Goal: Information Seeking & Learning: Find specific fact

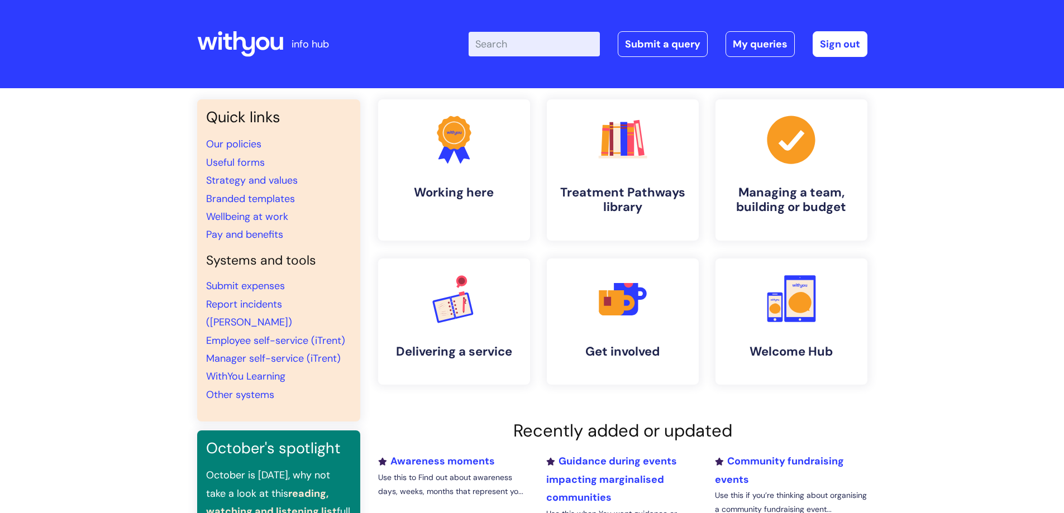
click at [537, 53] on input "Enter your search term here..." at bounding box center [534, 44] width 131 height 25
type input "e"
type input "development time"
click button "Search" at bounding box center [0, 0] width 0 height 0
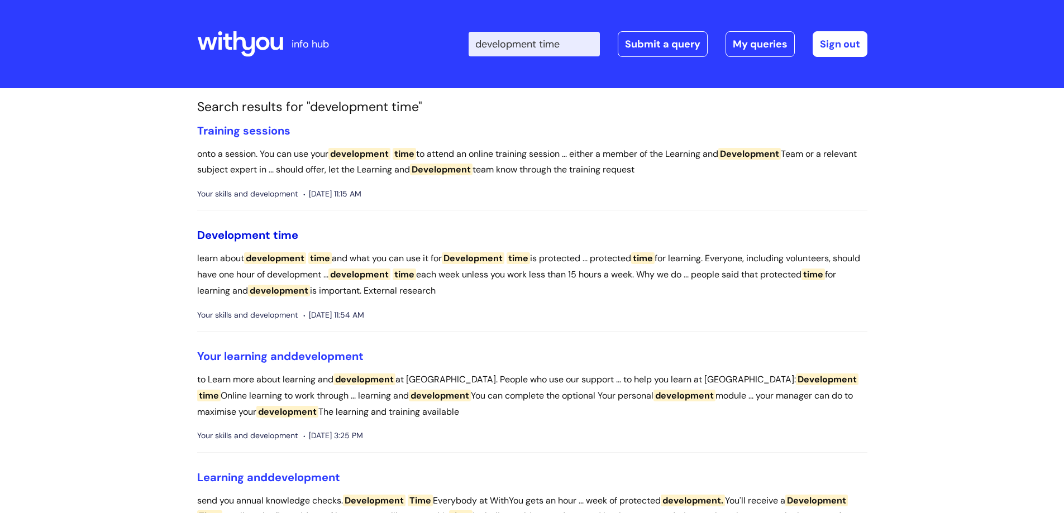
click at [269, 230] on span "Development" at bounding box center [233, 235] width 73 height 15
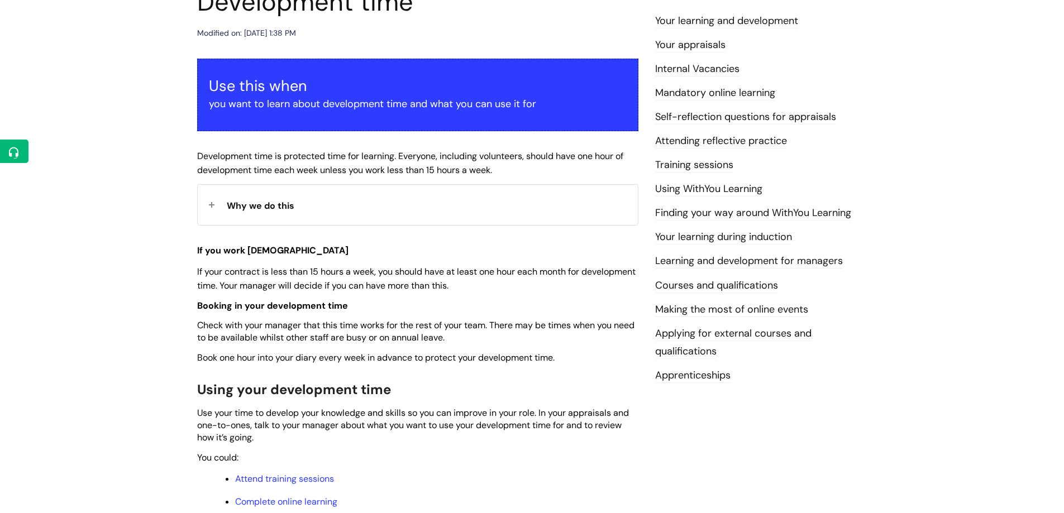
scroll to position [168, 0]
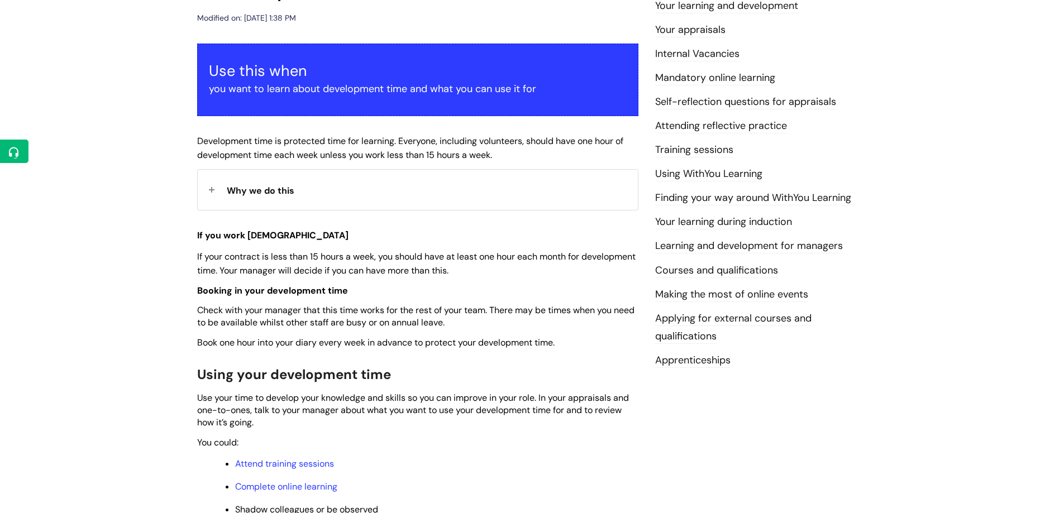
click at [149, 232] on div "Info Hub Categories Working here Your skills and development Development time M…" at bounding box center [532, 517] width 1064 height 1192
click at [120, 88] on div "Info Hub Categories Working here Your skills and development Development time M…" at bounding box center [532, 517] width 1064 height 1192
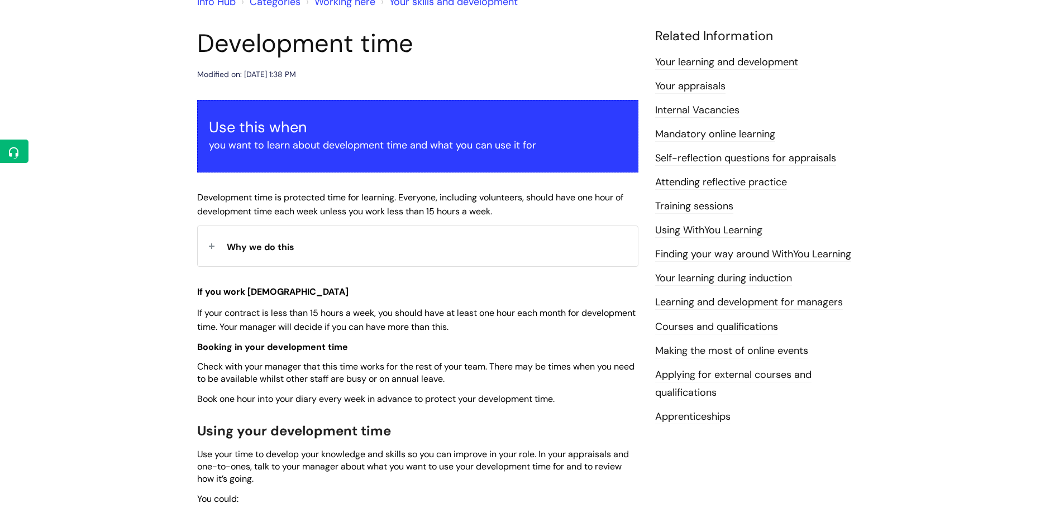
scroll to position [0, 0]
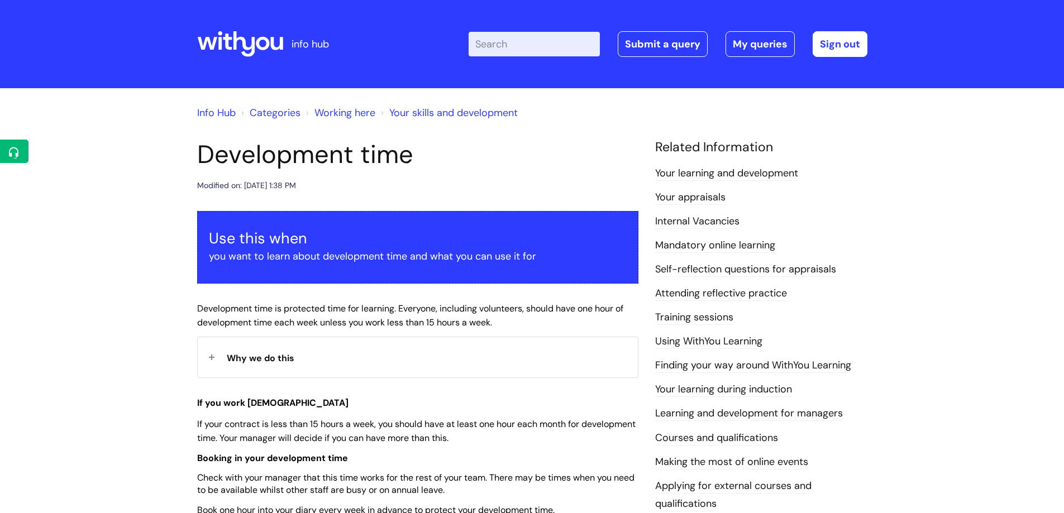
click at [288, 160] on h1 "Development time" at bounding box center [417, 155] width 441 height 30
copy header "Development time"
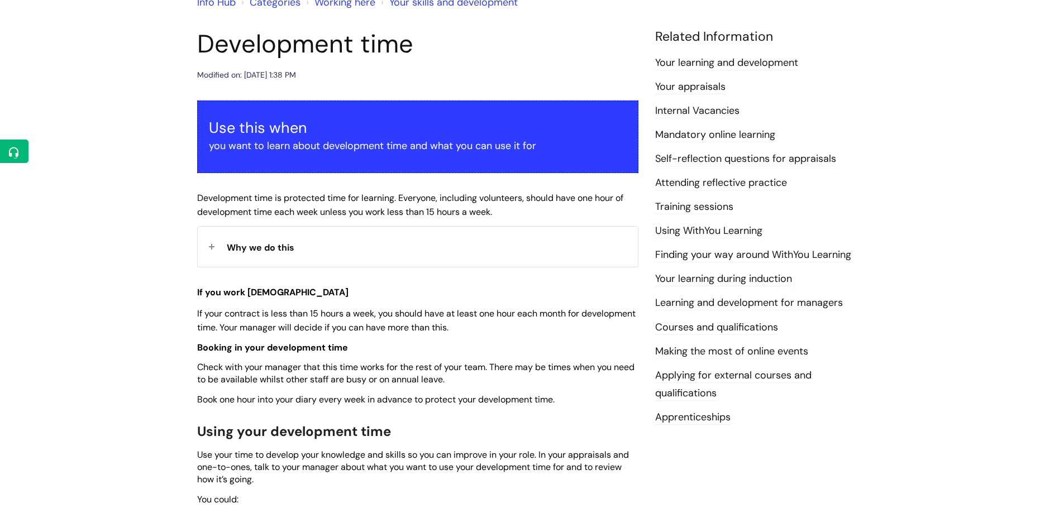
scroll to position [112, 0]
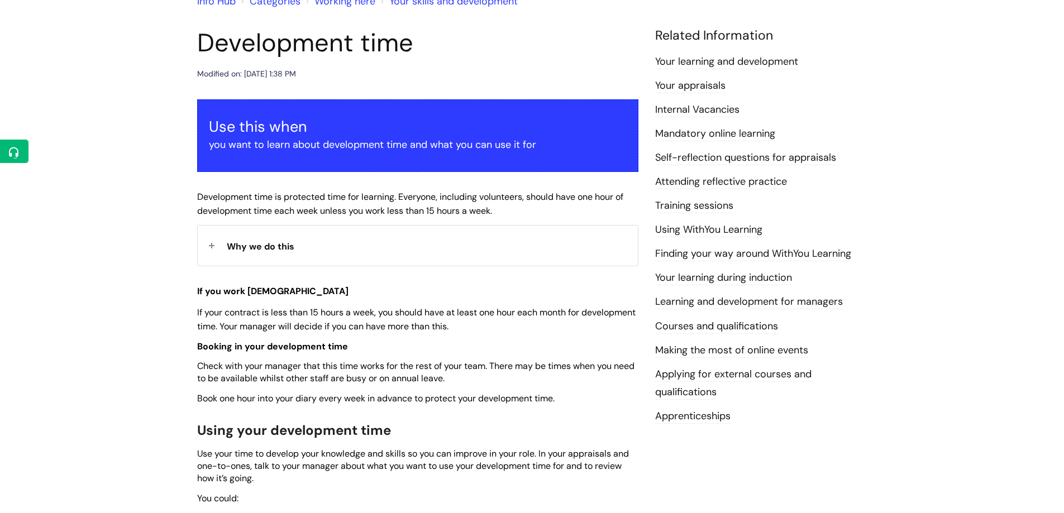
click at [282, 199] on span "Development time is protected time for learning. Everyone, including volunteers…" at bounding box center [410, 204] width 426 height 26
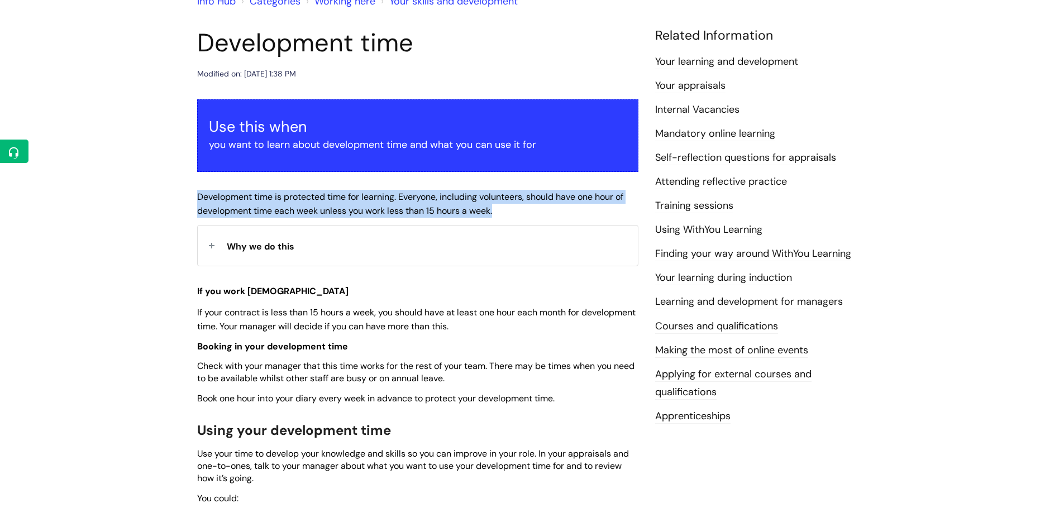
click at [282, 199] on span "Development time is protected time for learning. Everyone, including volunteers…" at bounding box center [410, 204] width 426 height 26
copy span "Development time is protected time for learning. Everyone, including volunteers…"
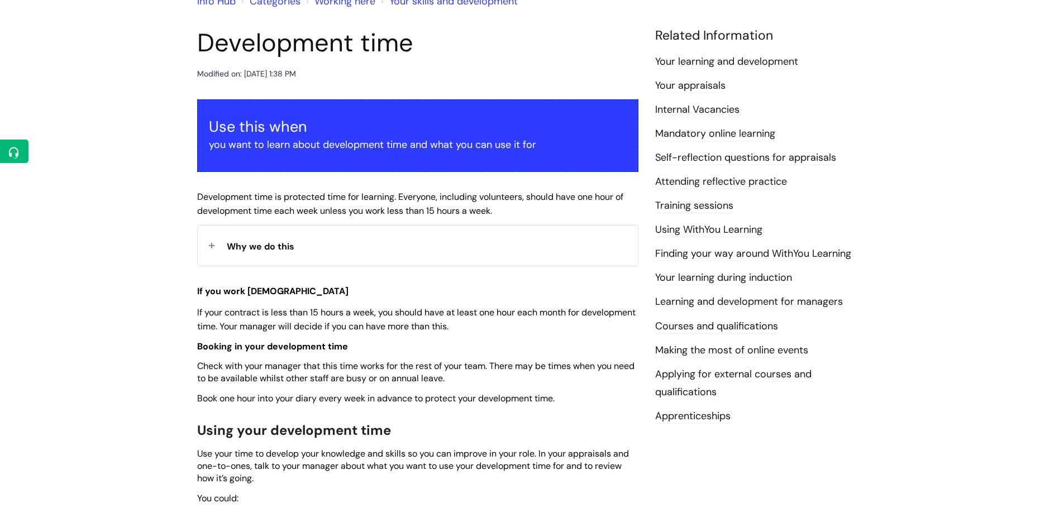
drag, startPoint x: 949, startPoint y: 368, endPoint x: 893, endPoint y: 368, distance: 55.9
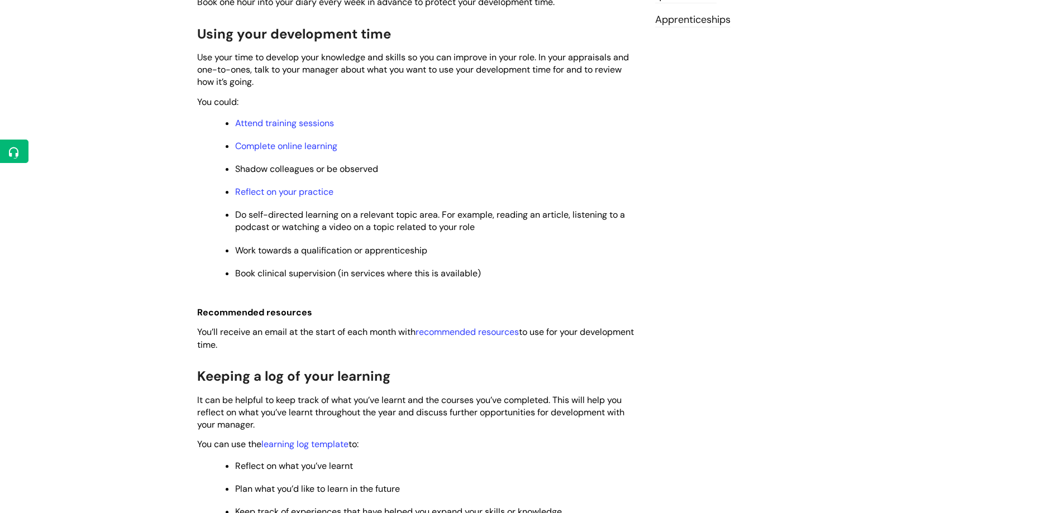
scroll to position [503, 0]
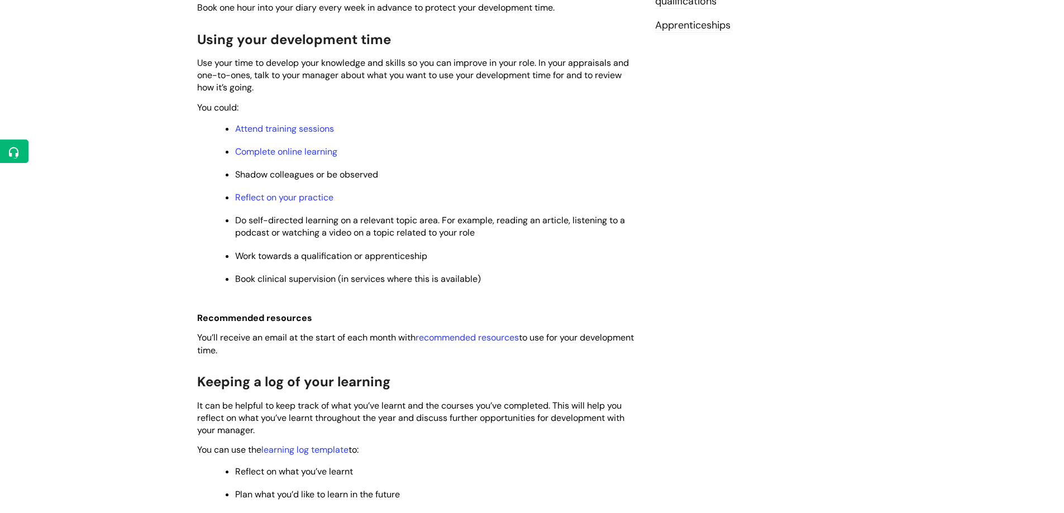
click at [109, 198] on div "Info Hub Categories Working here Your skills and development Development time M…" at bounding box center [532, 181] width 1064 height 1192
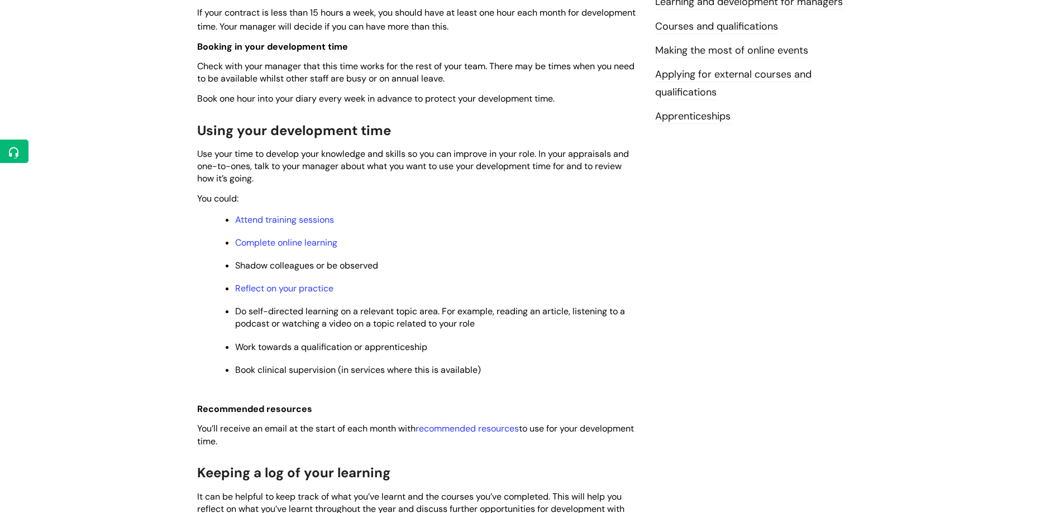
scroll to position [447, 0]
